Goal: Information Seeking & Learning: Learn about a topic

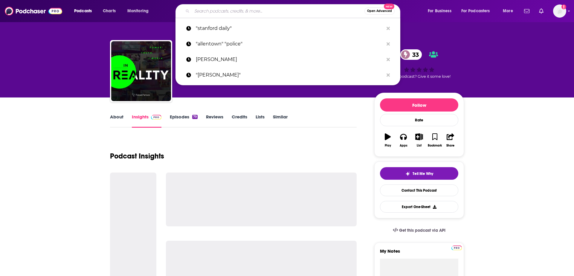
click at [284, 9] on input "Search podcasts, credits, & more..." at bounding box center [278, 11] width 173 height 10
paste input "Contrarian Capitalist"
type input "Contrarian Capitalist"
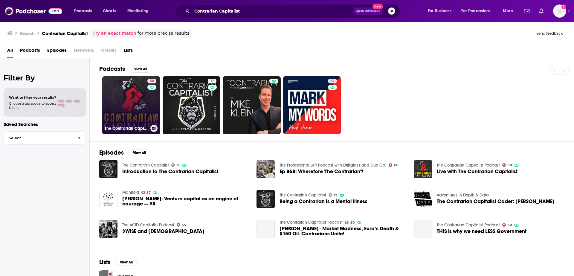
click at [123, 112] on link "50 The Contrarian Capitalist Podcast" at bounding box center [131, 105] width 58 height 58
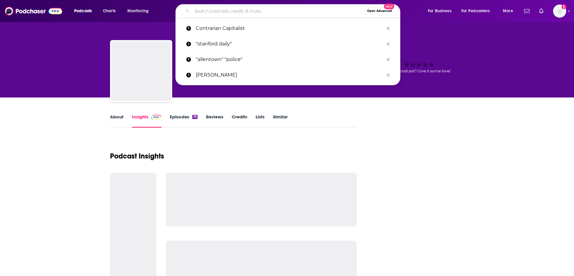
click at [275, 11] on input "Search podcasts, credits, & more..." at bounding box center [278, 11] width 173 height 10
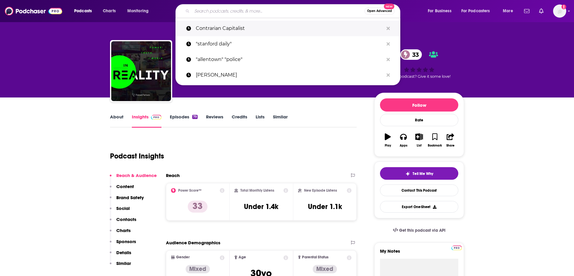
click at [250, 24] on p "Contrarian Capitalist" at bounding box center [290, 29] width 188 height 16
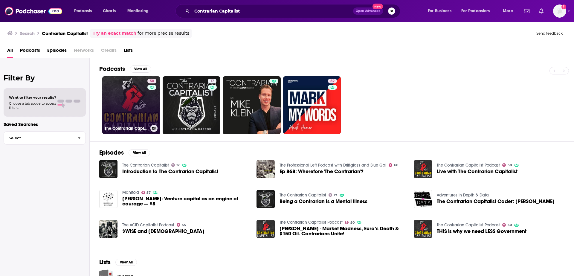
click at [117, 116] on link "50 The Contrarian Capitalist Podcast" at bounding box center [131, 105] width 58 height 58
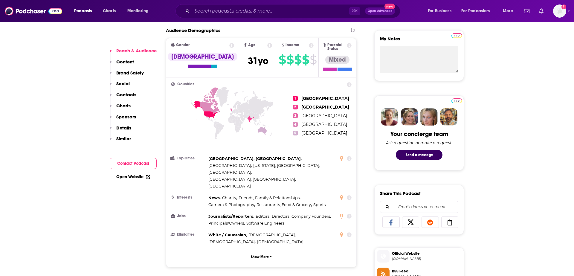
scroll to position [302, 0]
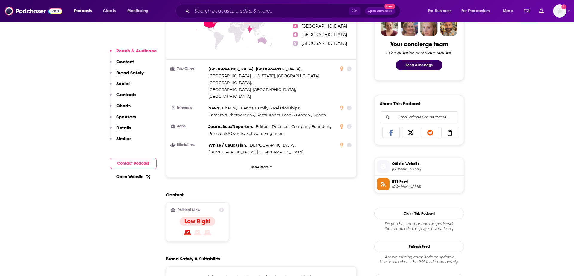
click at [410, 130] on icon at bounding box center [411, 132] width 6 height 5
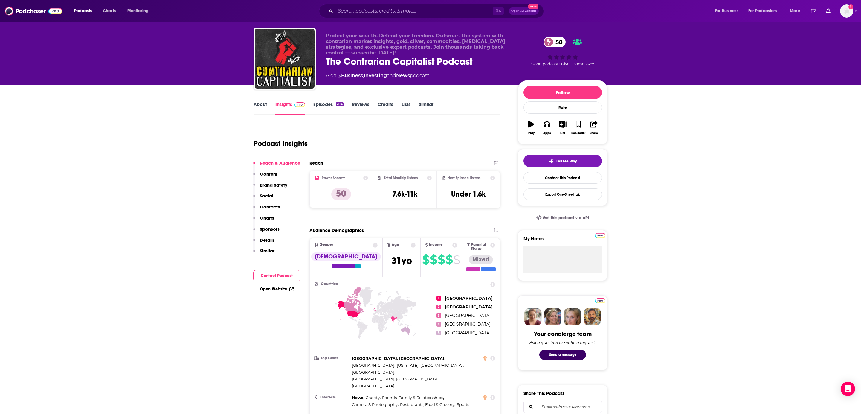
scroll to position [19, 0]
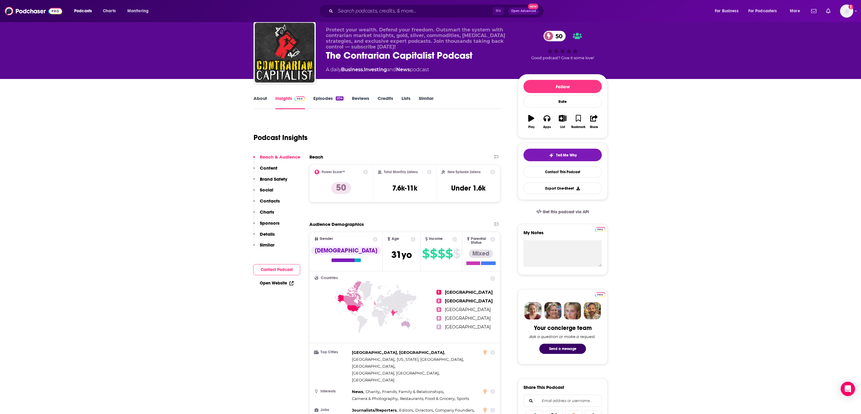
click at [320, 96] on link "Episodes 204" at bounding box center [328, 102] width 30 height 14
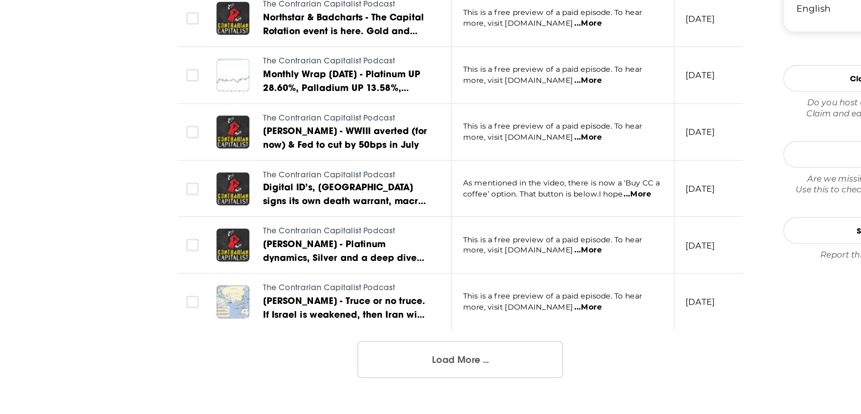
scroll to position [433, 0]
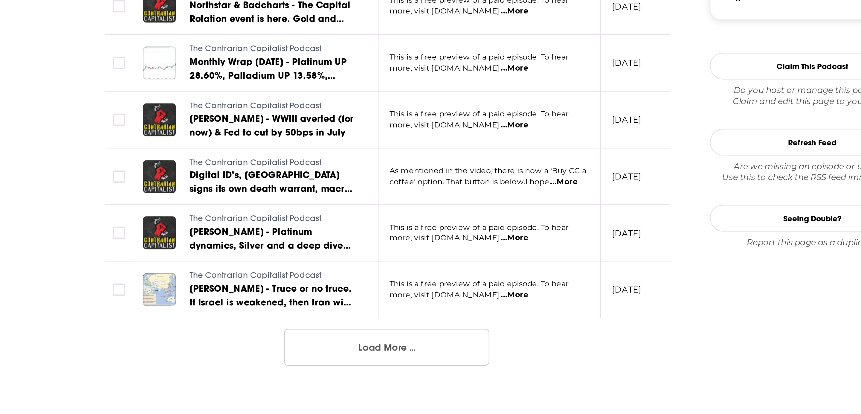
click at [360, 276] on button "Load More ..." at bounding box center [377, 385] width 90 height 16
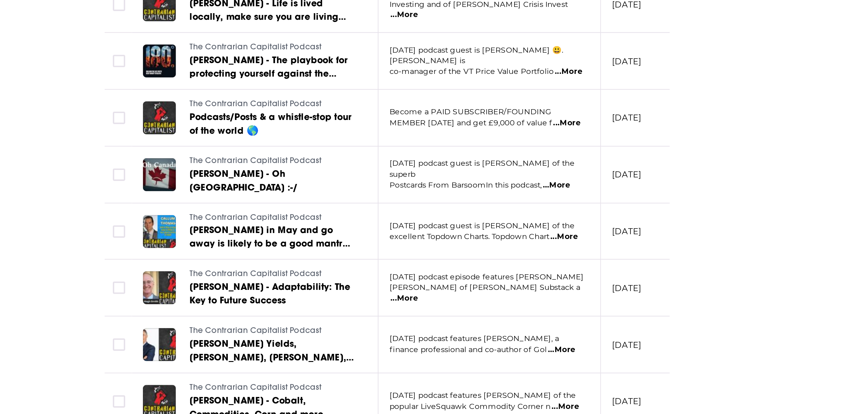
scroll to position [1038, 0]
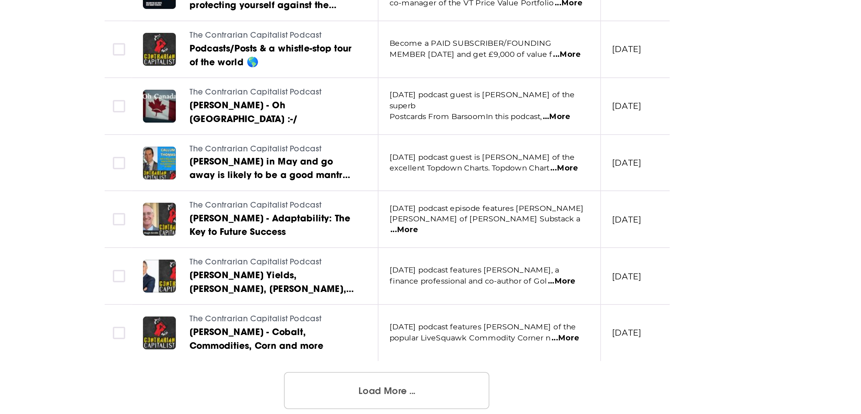
click at [454, 276] on span "...More" at bounding box center [451, 284] width 12 height 5
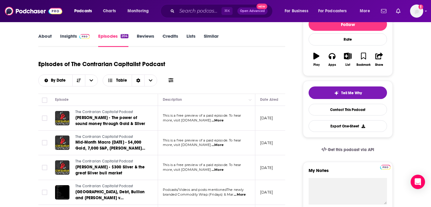
scroll to position [40, 0]
